Goal: Navigation & Orientation: Go to known website

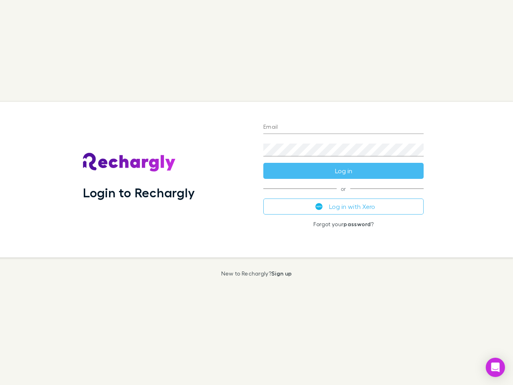
click at [257, 193] on div "Login to Rechargly" at bounding box center [167, 180] width 181 height 156
click at [344, 128] on input "Email" at bounding box center [344, 127] width 160 height 13
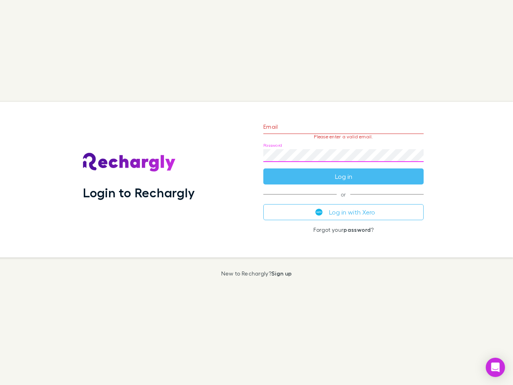
click at [344, 171] on form "Email Please enter a valid email. Password Log in" at bounding box center [344, 150] width 160 height 70
click at [344, 207] on div "Email Please enter a valid email. Password Log in or Log in with Xero Forgot yo…" at bounding box center [343, 180] width 173 height 156
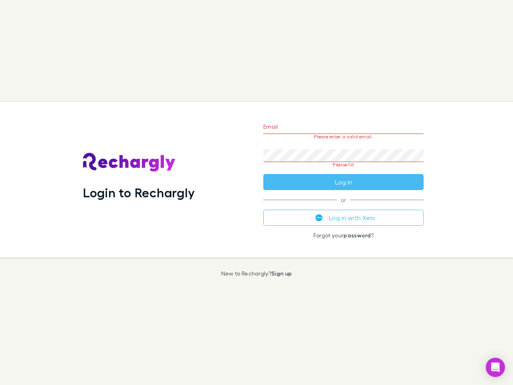
click at [496, 367] on icon "Open Intercom Messenger" at bounding box center [496, 368] width 8 height 10
